Goal: Transaction & Acquisition: Purchase product/service

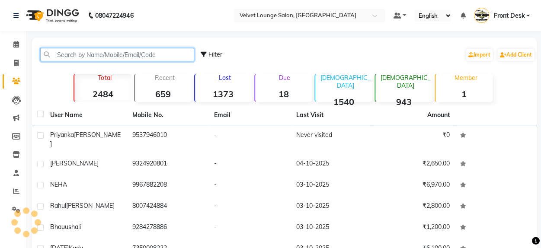
click at [106, 58] on input "text" at bounding box center [117, 54] width 154 height 13
type input "p"
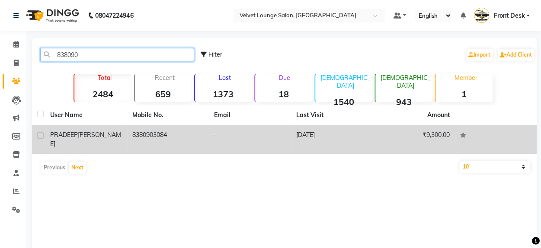
type input "838090"
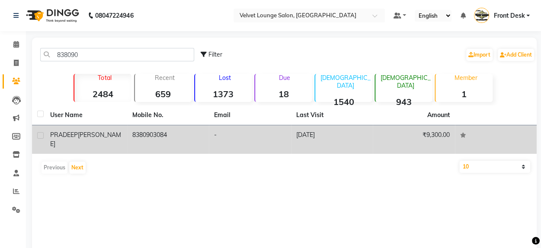
click at [262, 135] on td "-" at bounding box center [250, 139] width 82 height 29
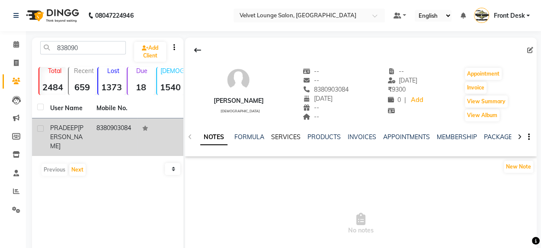
click at [280, 138] on link "SERVICES" at bounding box center [285, 137] width 29 height 8
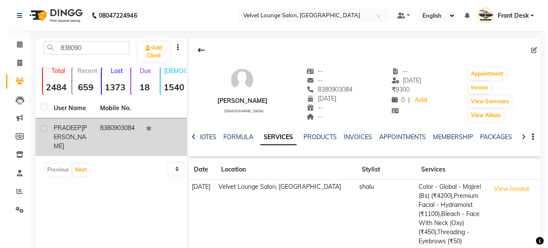
scroll to position [206, 0]
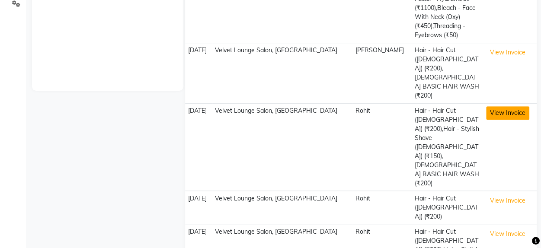
click at [513, 106] on button "View Invoice" at bounding box center [507, 112] width 43 height 13
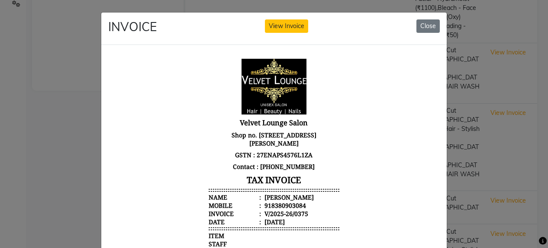
scroll to position [216, 0]
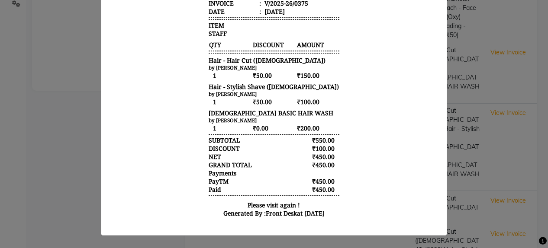
click at [503, 207] on ngb-modal-window "INVOICE View Invoice Close" at bounding box center [274, 124] width 548 height 248
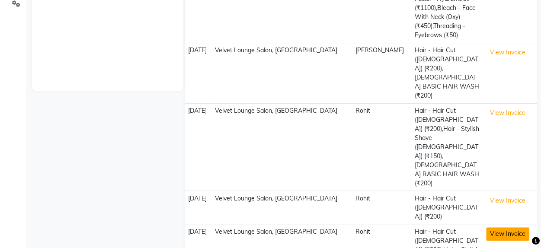
click at [517, 228] on button "View Invoice" at bounding box center [507, 234] width 43 height 13
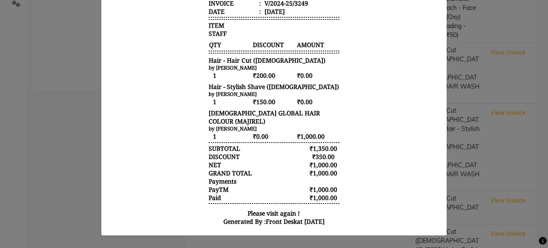
click at [469, 225] on ngb-modal-window "INVOICE View Invoice Close" at bounding box center [274, 124] width 548 height 248
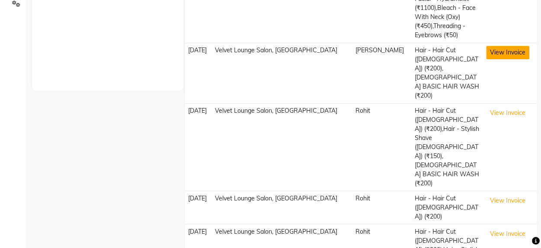
click at [497, 54] on button "View Invoice" at bounding box center [507, 52] width 43 height 13
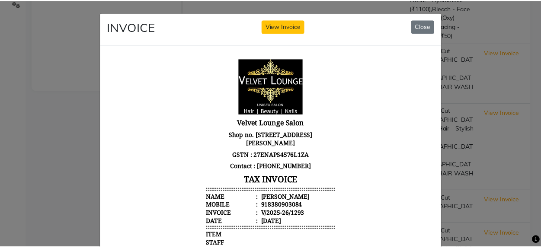
scroll to position [190, 0]
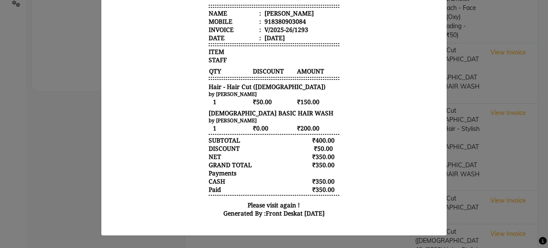
click at [508, 217] on ngb-modal-window "INVOICE View Invoice Close" at bounding box center [274, 124] width 548 height 248
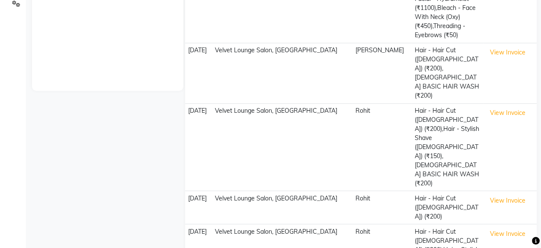
scroll to position [0, 0]
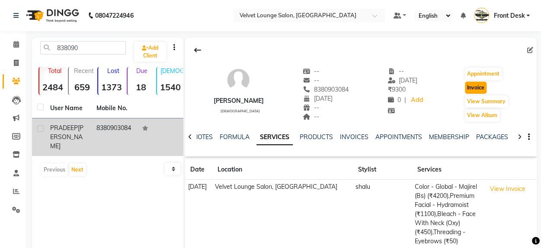
click at [482, 86] on button "Invoice" at bounding box center [476, 88] width 22 height 12
select select "5962"
select select "service"
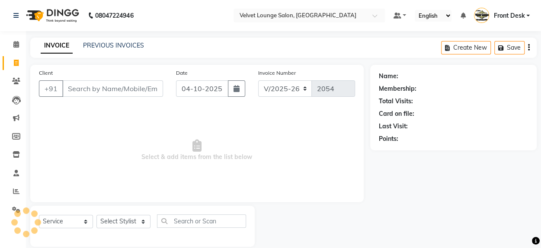
scroll to position [11, 0]
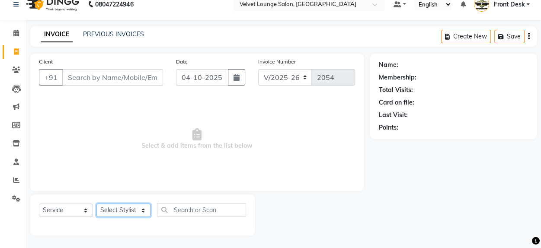
click at [130, 206] on select "Select Stylist" at bounding box center [123, 210] width 54 height 13
type input "8380903084"
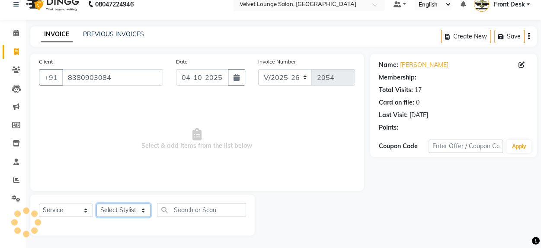
click at [133, 214] on select "Select Stylist [PERSON_NAME] [PERSON_NAME] [PERSON_NAME] Front Desk Jaya jyoti …" at bounding box center [123, 210] width 54 height 13
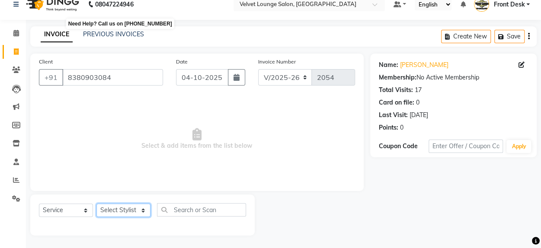
select select "42846"
click at [96, 204] on select "Select Stylist [PERSON_NAME] [PERSON_NAME] [PERSON_NAME] Front Desk Jaya jyoti …" at bounding box center [123, 210] width 54 height 13
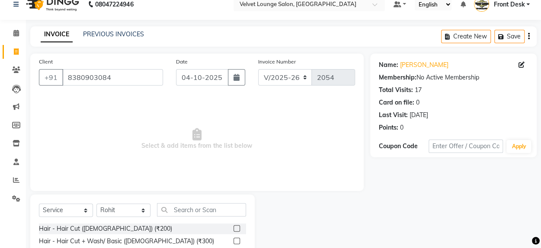
click at [234, 231] on label at bounding box center [237, 228] width 6 height 6
click at [234, 231] on input "checkbox" at bounding box center [237, 229] width 6 height 6
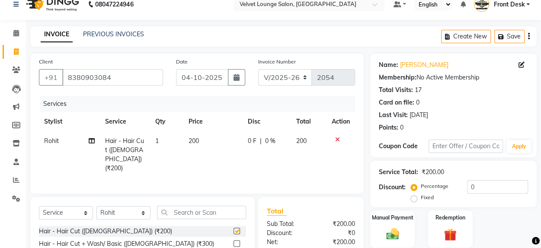
checkbox input "false"
click at [239, 144] on td "200" at bounding box center [212, 155] width 59 height 47
select select "42846"
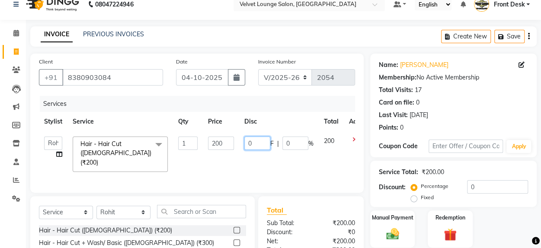
click at [249, 141] on input "0" at bounding box center [257, 143] width 26 height 13
type input "50"
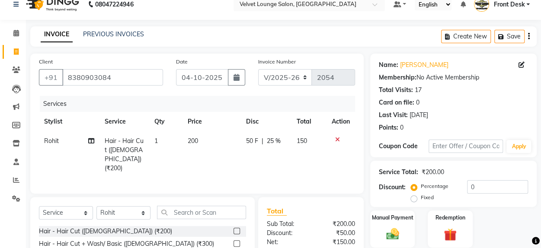
click at [266, 152] on td "50 F | 25 %" at bounding box center [266, 155] width 51 height 47
select select "42846"
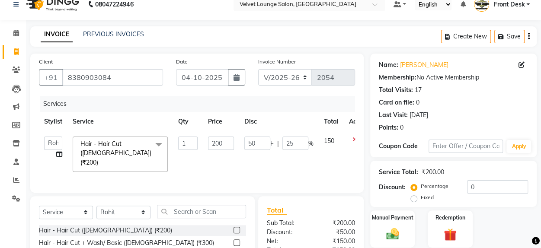
click at [247, 157] on td "50 F | 25 %" at bounding box center [279, 155] width 80 height 46
click at [186, 214] on input "text" at bounding box center [201, 211] width 89 height 13
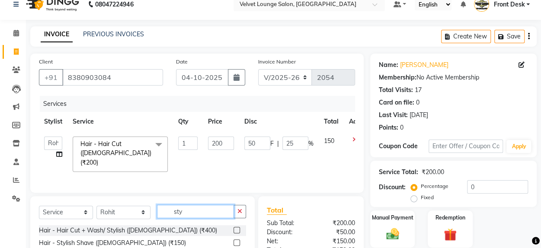
type input "sty"
click at [235, 241] on label at bounding box center [237, 243] width 6 height 6
click at [235, 241] on input "checkbox" at bounding box center [237, 244] width 6 height 6
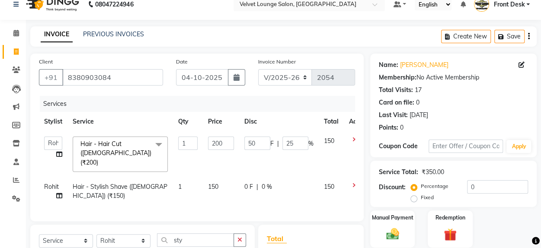
checkbox input "false"
click at [209, 235] on input "sty" at bounding box center [195, 240] width 77 height 13
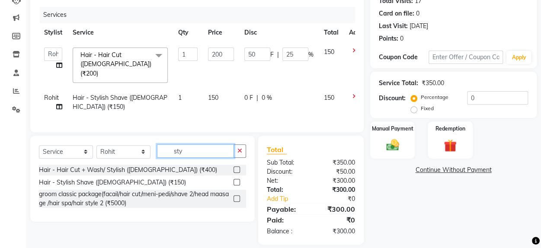
scroll to position [106, 0]
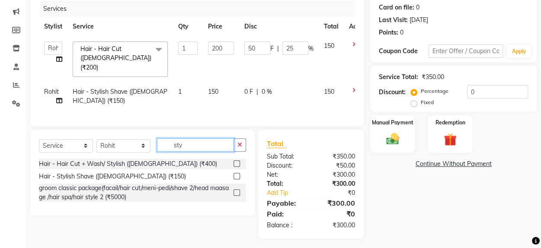
click at [220, 143] on input "sty" at bounding box center [195, 144] width 77 height 13
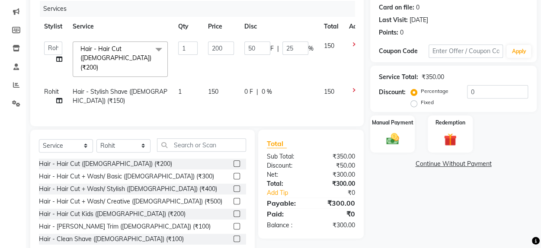
click at [251, 87] on span "0 F" at bounding box center [248, 91] width 9 height 9
select select "42846"
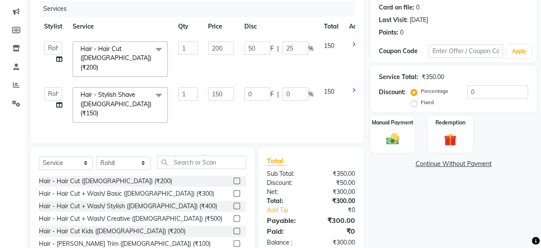
click at [252, 105] on td "0 F | 0 %" at bounding box center [279, 105] width 80 height 46
click at [247, 87] on input "0" at bounding box center [257, 93] width 26 height 13
type input "50"
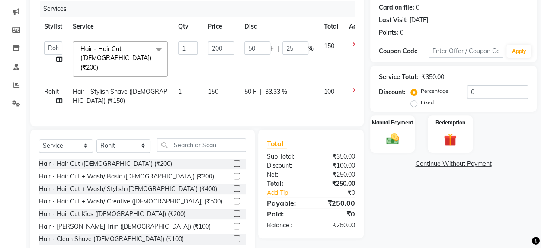
click at [264, 108] on div "Services Stylist Service Qty Price Disc Total Action [PERSON_NAME] [PERSON_NAME…" at bounding box center [197, 59] width 316 height 117
click at [177, 140] on input "text" at bounding box center [201, 144] width 89 height 13
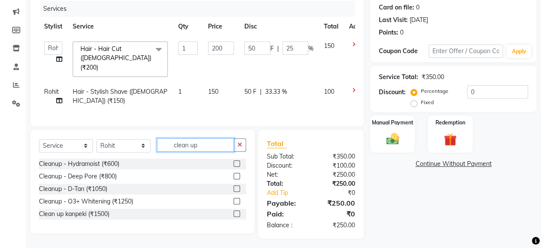
type input "clean up"
click at [237, 162] on label at bounding box center [237, 164] width 6 height 6
click at [237, 162] on input "checkbox" at bounding box center [237, 164] width 6 height 6
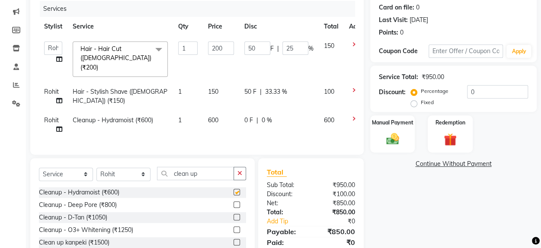
checkbox input "false"
click at [237, 162] on div "Select Service Product Membership Package Voucher Prepaid Gift Card Select Styl…" at bounding box center [142, 210] width 225 height 104
click at [212, 167] on input "clean up" at bounding box center [195, 173] width 77 height 13
type input "c"
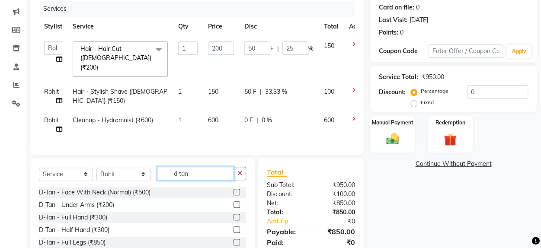
type input "d tan"
click at [234, 189] on label at bounding box center [237, 192] width 6 height 6
click at [234, 190] on input "checkbox" at bounding box center [237, 193] width 6 height 6
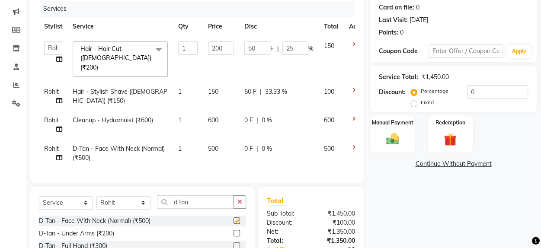
checkbox input "false"
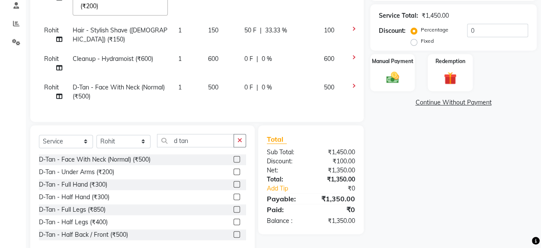
scroll to position [183, 0]
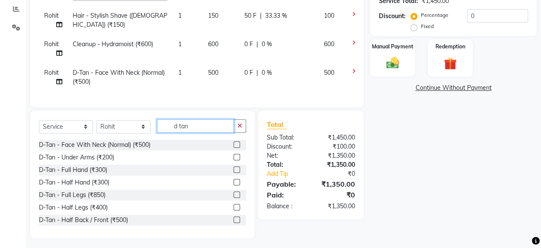
click at [201, 126] on input "d tan" at bounding box center [195, 125] width 77 height 13
type input "d"
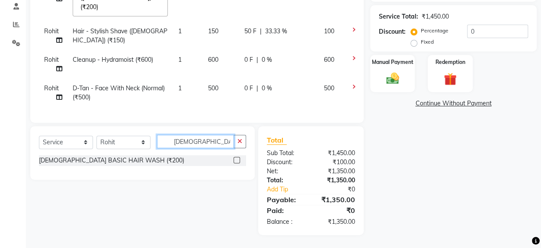
scroll to position [164, 0]
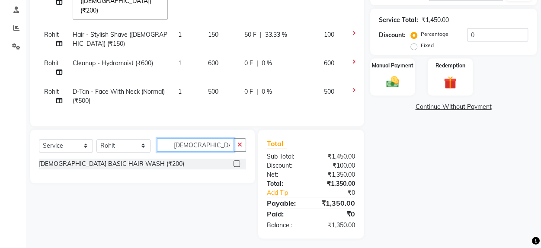
type input "[DEMOGRAPHIC_DATA] was"
click at [234, 161] on label at bounding box center [237, 164] width 6 height 6
click at [234, 161] on input "checkbox" at bounding box center [237, 164] width 6 height 6
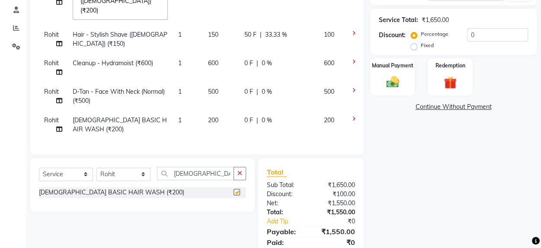
checkbox input "false"
click at [245, 116] on span "0 F" at bounding box center [248, 120] width 9 height 9
select select "42846"
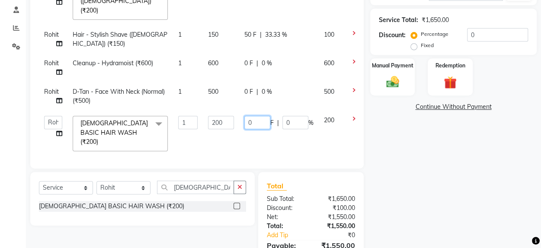
click at [244, 116] on input "0" at bounding box center [257, 122] width 26 height 13
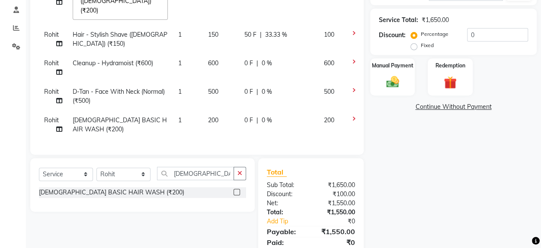
click at [243, 55] on td "0 F | 0 %" at bounding box center [279, 68] width 80 height 29
select select "42846"
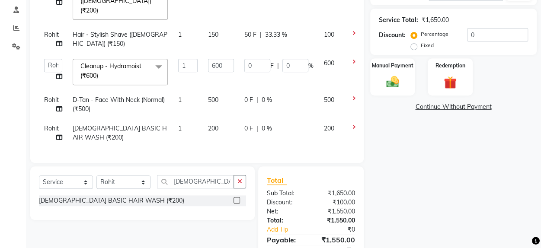
click at [242, 93] on td "0 F | 0 %" at bounding box center [279, 104] width 80 height 29
select select "42846"
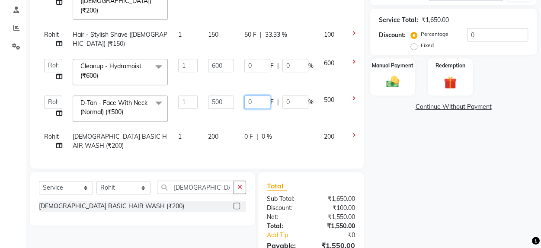
click at [246, 96] on input "0" at bounding box center [257, 102] width 26 height 13
type input "100"
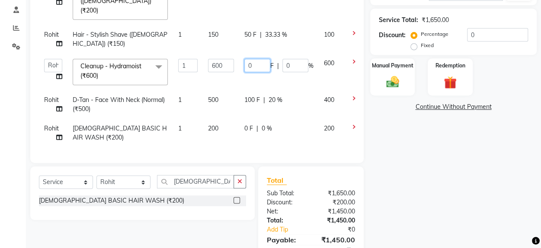
click at [246, 59] on input "0" at bounding box center [257, 65] width 26 height 13
type input "50"
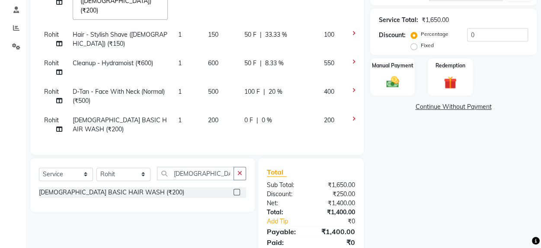
click at [440, 152] on div "Name: [PERSON_NAME] Membership: No Active Membership Total Visits: 17 Card on f…" at bounding box center [456, 84] width 173 height 366
click at [393, 80] on img at bounding box center [393, 81] width 22 height 15
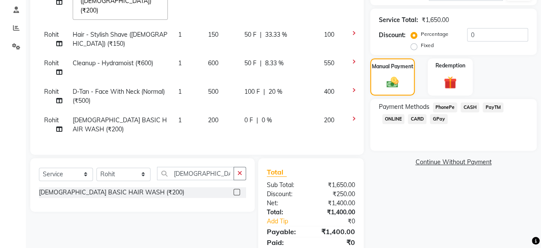
click at [444, 107] on span "PhonePe" at bounding box center [445, 108] width 25 height 10
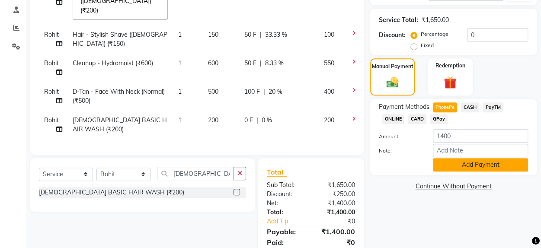
click at [460, 166] on button "Add Payment" at bounding box center [480, 164] width 95 height 13
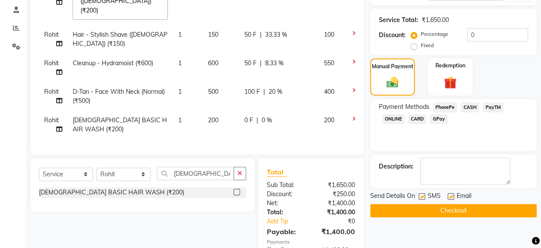
click at [475, 209] on button "Checkout" at bounding box center [453, 210] width 167 height 13
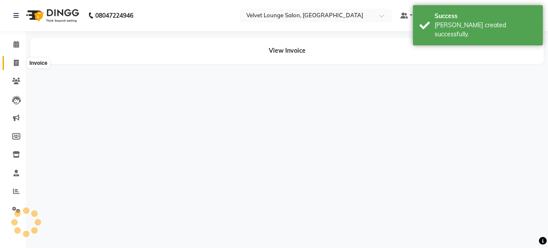
click at [17, 63] on icon at bounding box center [16, 63] width 5 height 6
select select "service"
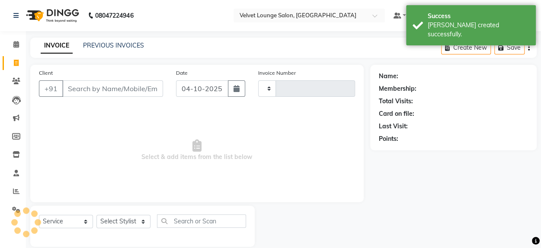
type input "2055"
select select "5962"
click at [97, 45] on link "PREVIOUS INVOICES" at bounding box center [113, 46] width 61 height 8
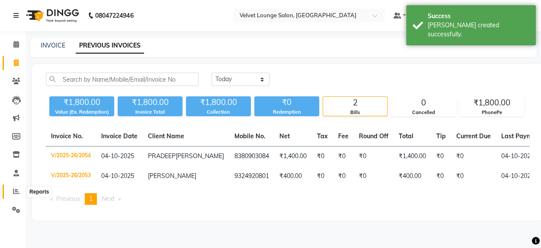
click at [17, 190] on icon at bounding box center [16, 191] width 6 height 6
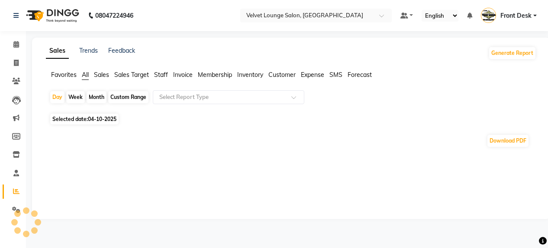
click at [93, 106] on div "Day Week Month Custom Range Select Report Type" at bounding box center [290, 100] width 483 height 21
click at [101, 99] on div "Month" at bounding box center [97, 97] width 20 height 12
select select "10"
select select "2025"
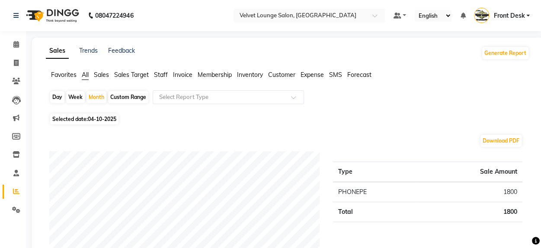
click at [161, 77] on span "Staff" at bounding box center [161, 75] width 14 height 8
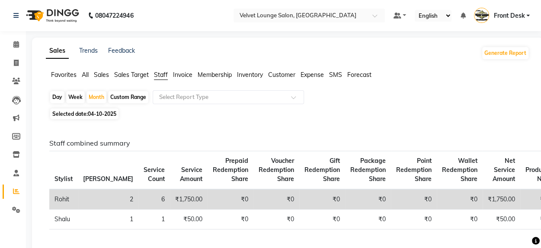
click at [59, 101] on div "Day" at bounding box center [57, 97] width 14 height 12
select select "10"
select select "2025"
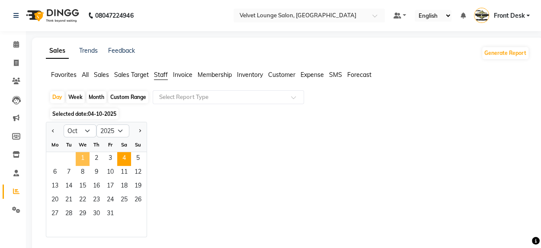
click at [87, 161] on span "1" at bounding box center [83, 159] width 14 height 14
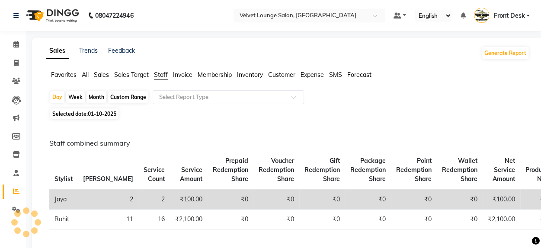
click at [95, 98] on div "Month" at bounding box center [97, 97] width 20 height 12
select select "10"
select select "2025"
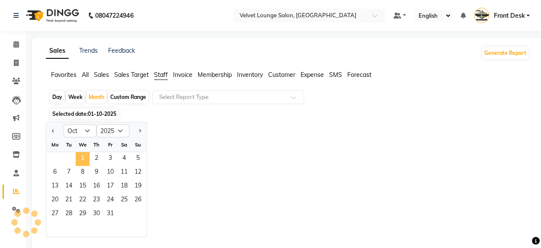
click at [83, 156] on span "1" at bounding box center [83, 159] width 14 height 14
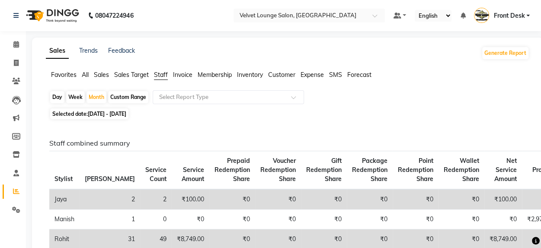
click at [503, 15] on span "Front Desk" at bounding box center [509, 15] width 31 height 9
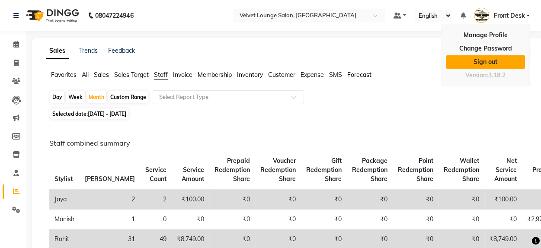
click at [478, 66] on link "Sign out" at bounding box center [485, 61] width 79 height 13
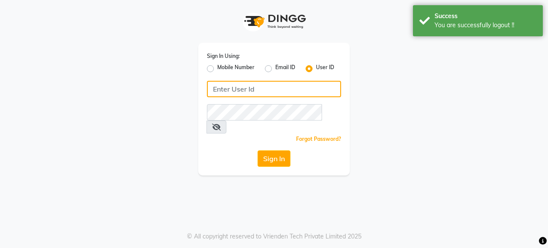
type input "7400009327"
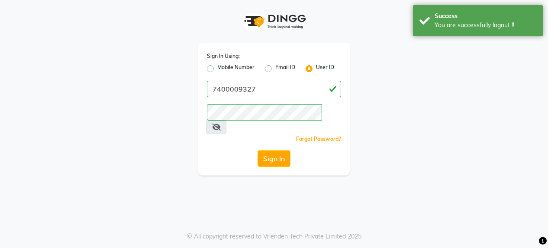
click at [217, 71] on label "Mobile Number" at bounding box center [235, 69] width 37 height 10
click at [217, 69] on input "Mobile Number" at bounding box center [220, 67] width 6 height 6
radio input "true"
radio input "false"
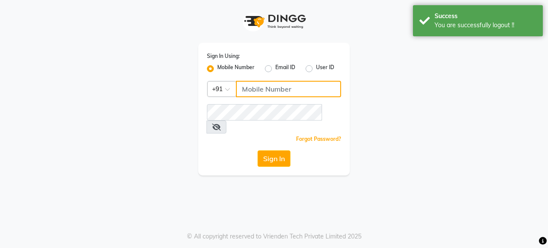
click at [244, 87] on input "Username" at bounding box center [288, 89] width 105 height 16
type input "7777092199"
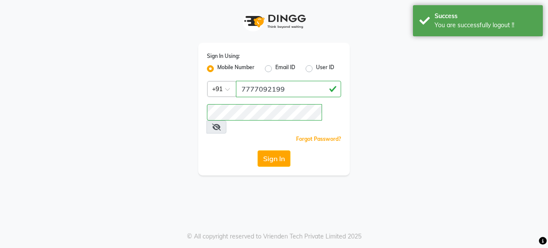
click at [274, 90] on input "7777092199" at bounding box center [288, 89] width 105 height 16
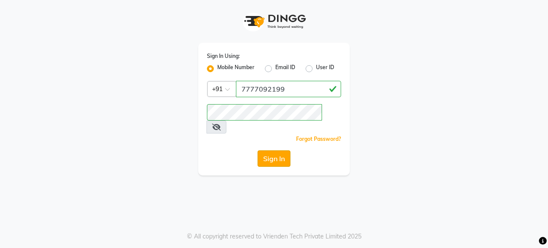
drag, startPoint x: 212, startPoint y: 154, endPoint x: 285, endPoint y: 145, distance: 73.2
click at [285, 151] on div "Sign In" at bounding box center [274, 159] width 134 height 16
click at [285, 151] on button "Sign In" at bounding box center [273, 159] width 33 height 16
